Goal: Task Accomplishment & Management: Use online tool/utility

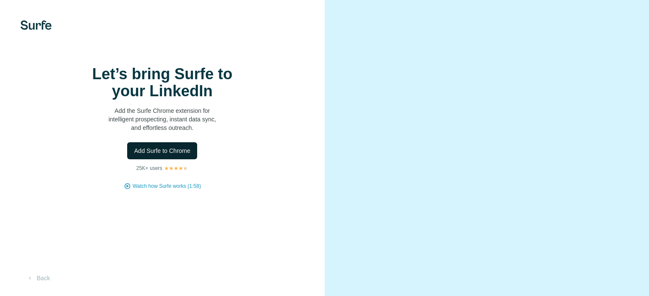
click at [171, 155] on span "Add Surfe to Chrome" at bounding box center [162, 151] width 56 height 9
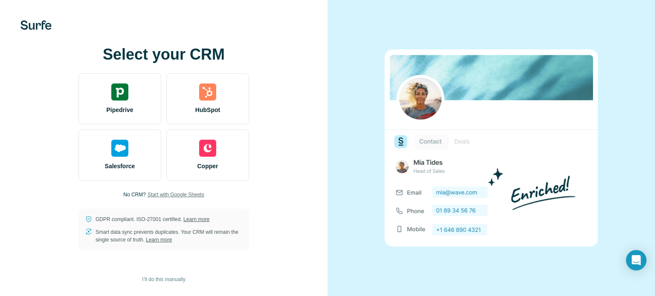
click at [183, 196] on span "Start with Google Sheets" at bounding box center [176, 195] width 57 height 8
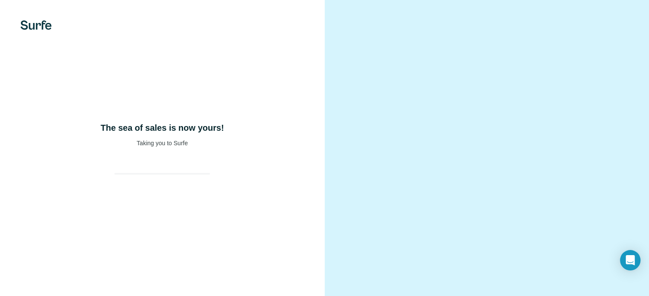
click at [421, 83] on video at bounding box center [486, 148] width 277 height 138
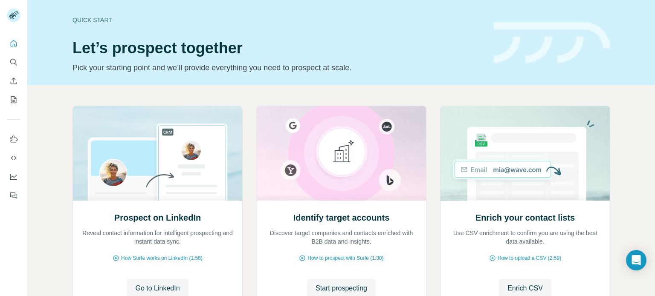
scroll to position [72, 0]
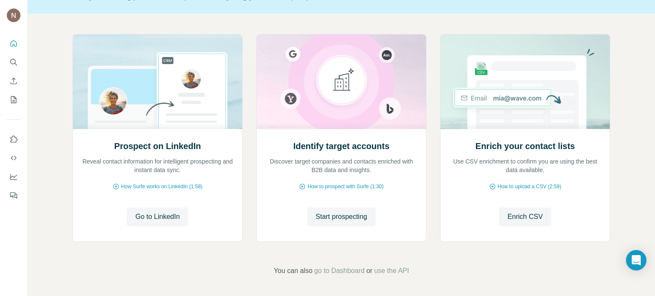
scroll to position [72, 0]
click at [337, 270] on span "go to Dashboard" at bounding box center [339, 271] width 50 height 10
